Goal: Go to known website: Access a specific website the user already knows

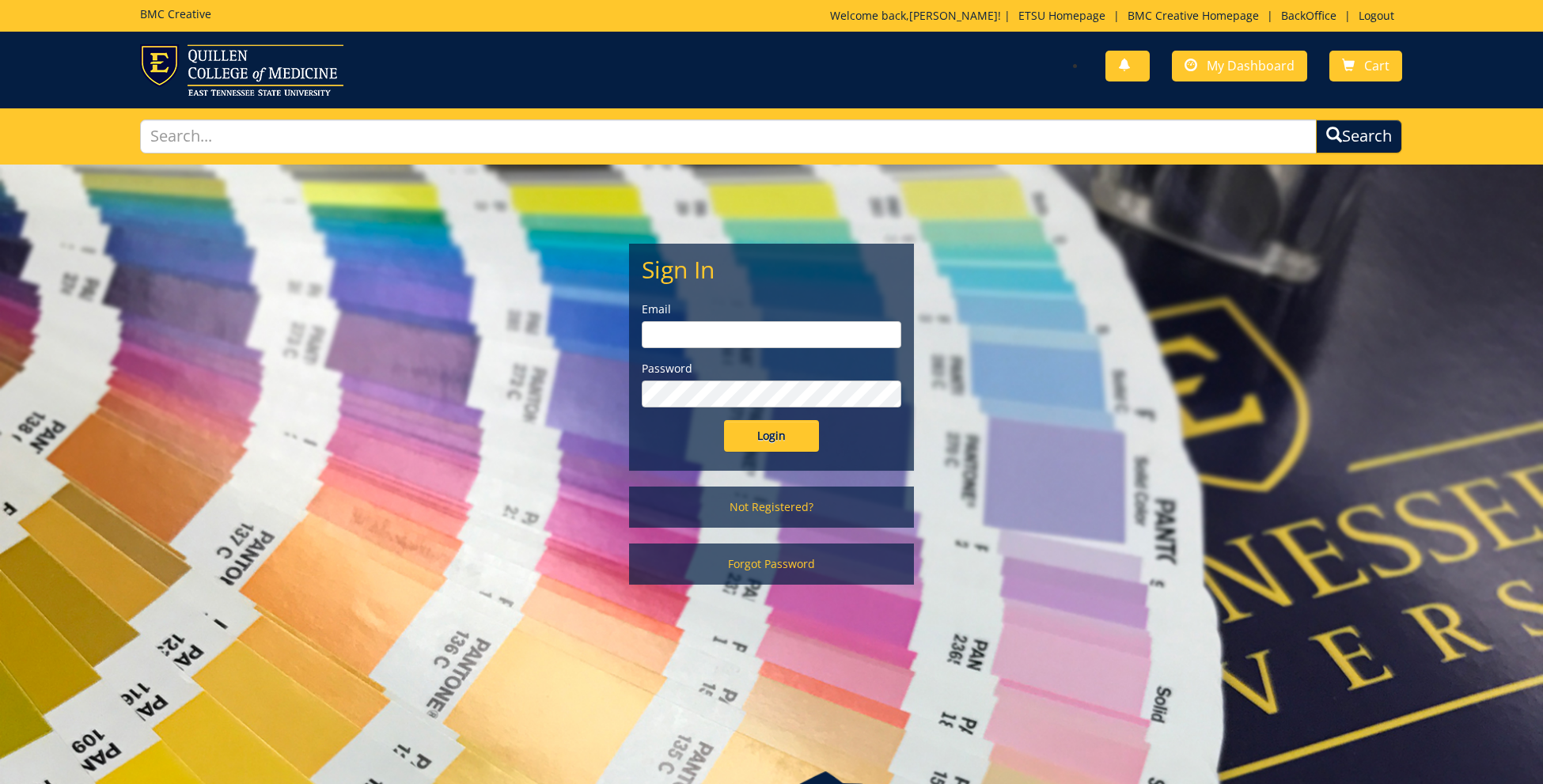
type input "ares@etsu.edu"
click at [766, 439] on input "Login" at bounding box center [771, 436] width 95 height 32
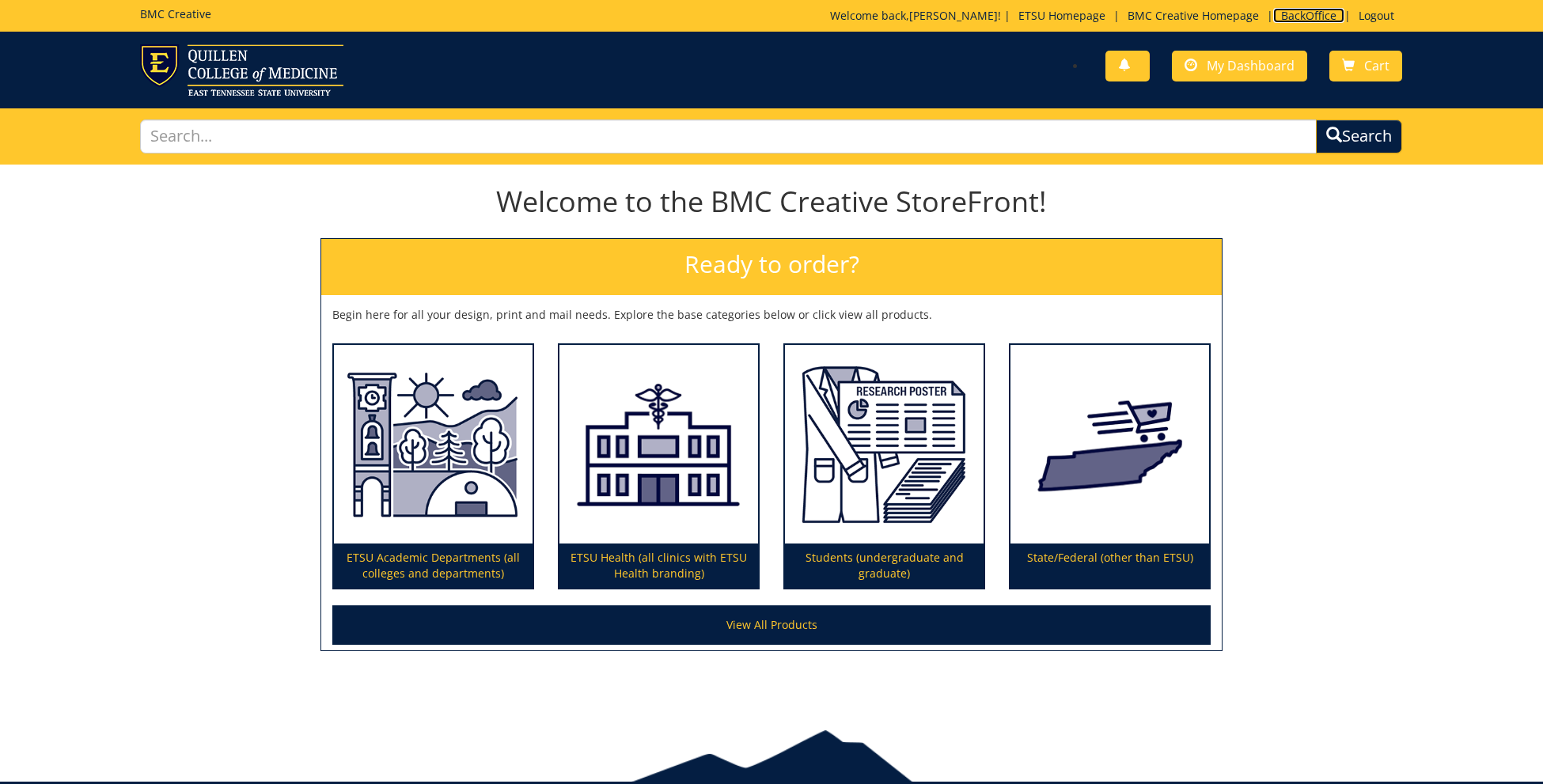
click at [1296, 9] on link "BackOffice" at bounding box center [1309, 16] width 71 height 15
